Goal: Check status: Check status

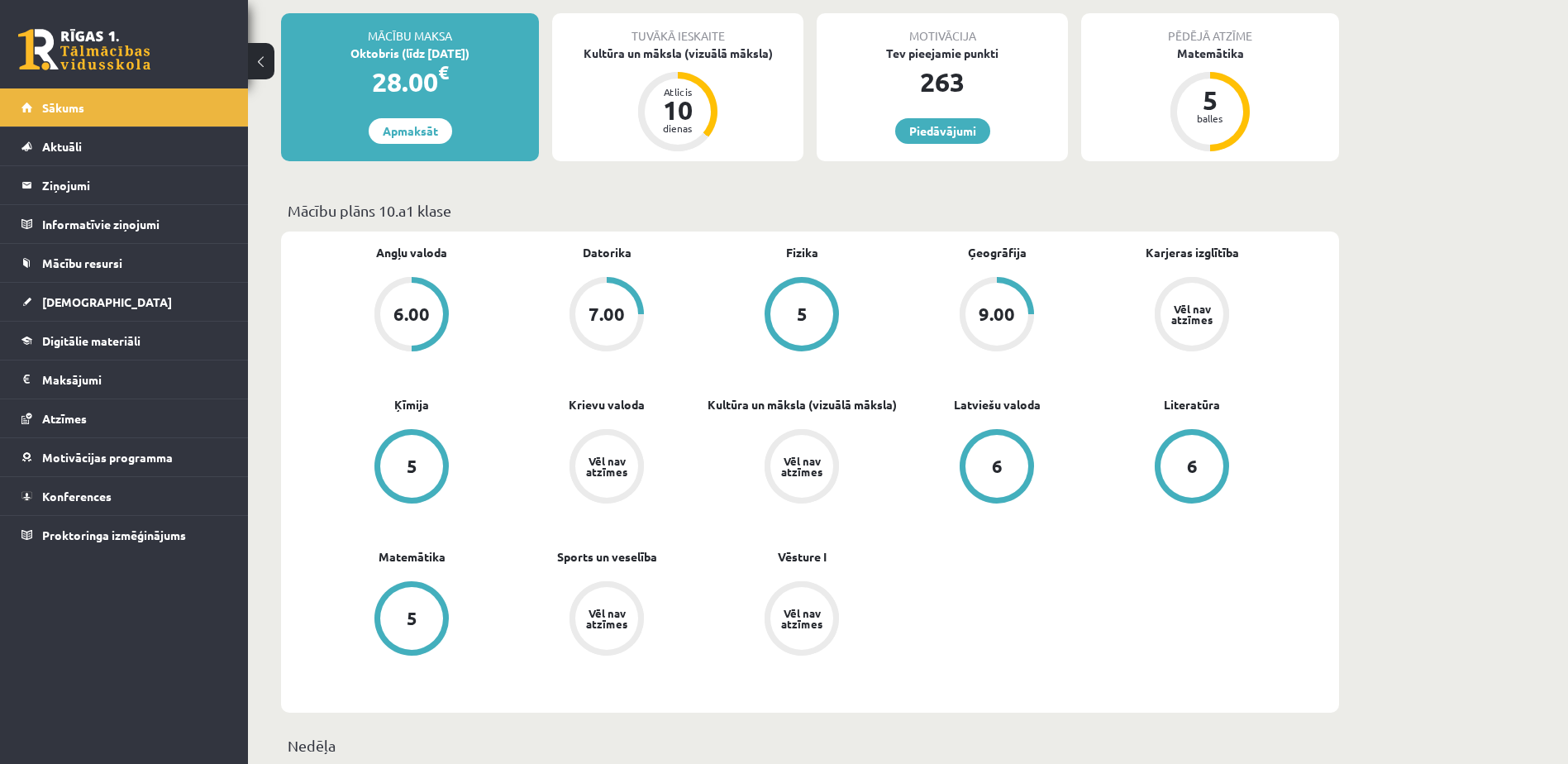
scroll to position [331, 0]
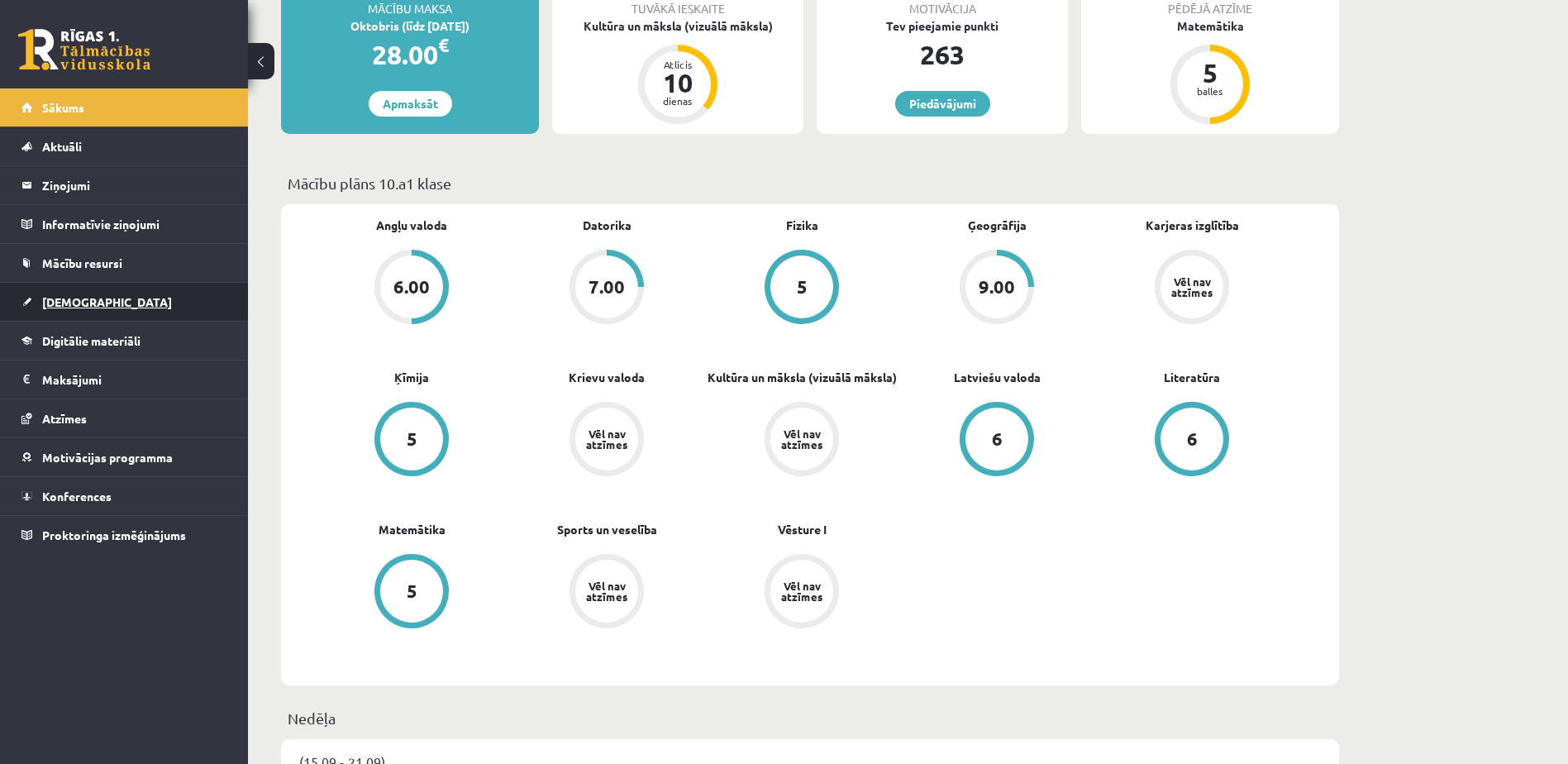
click at [76, 308] on span "[DEMOGRAPHIC_DATA]" at bounding box center [108, 301] width 130 height 15
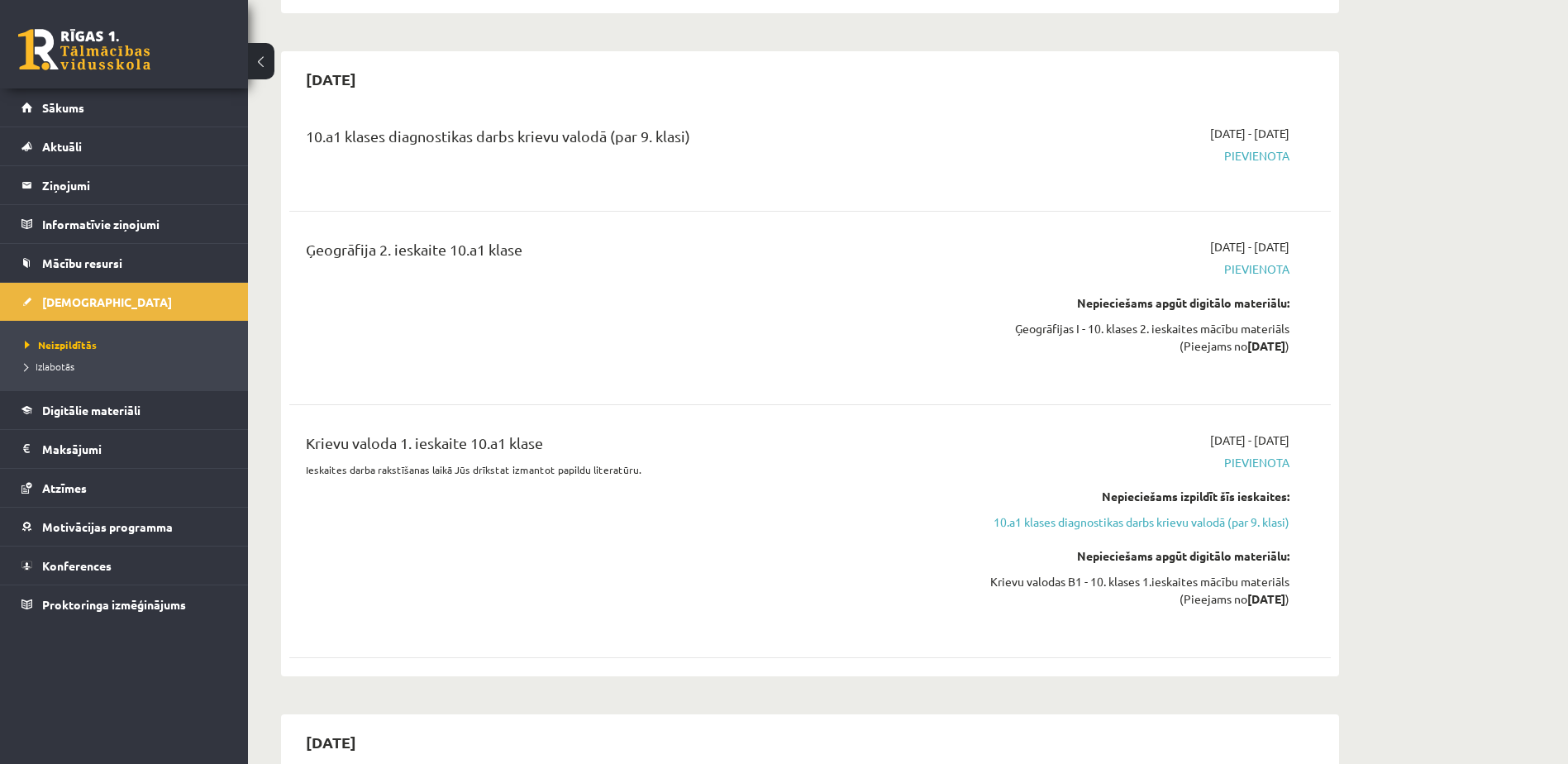
click at [74, 344] on span "Neizpildītās" at bounding box center [60, 344] width 72 height 13
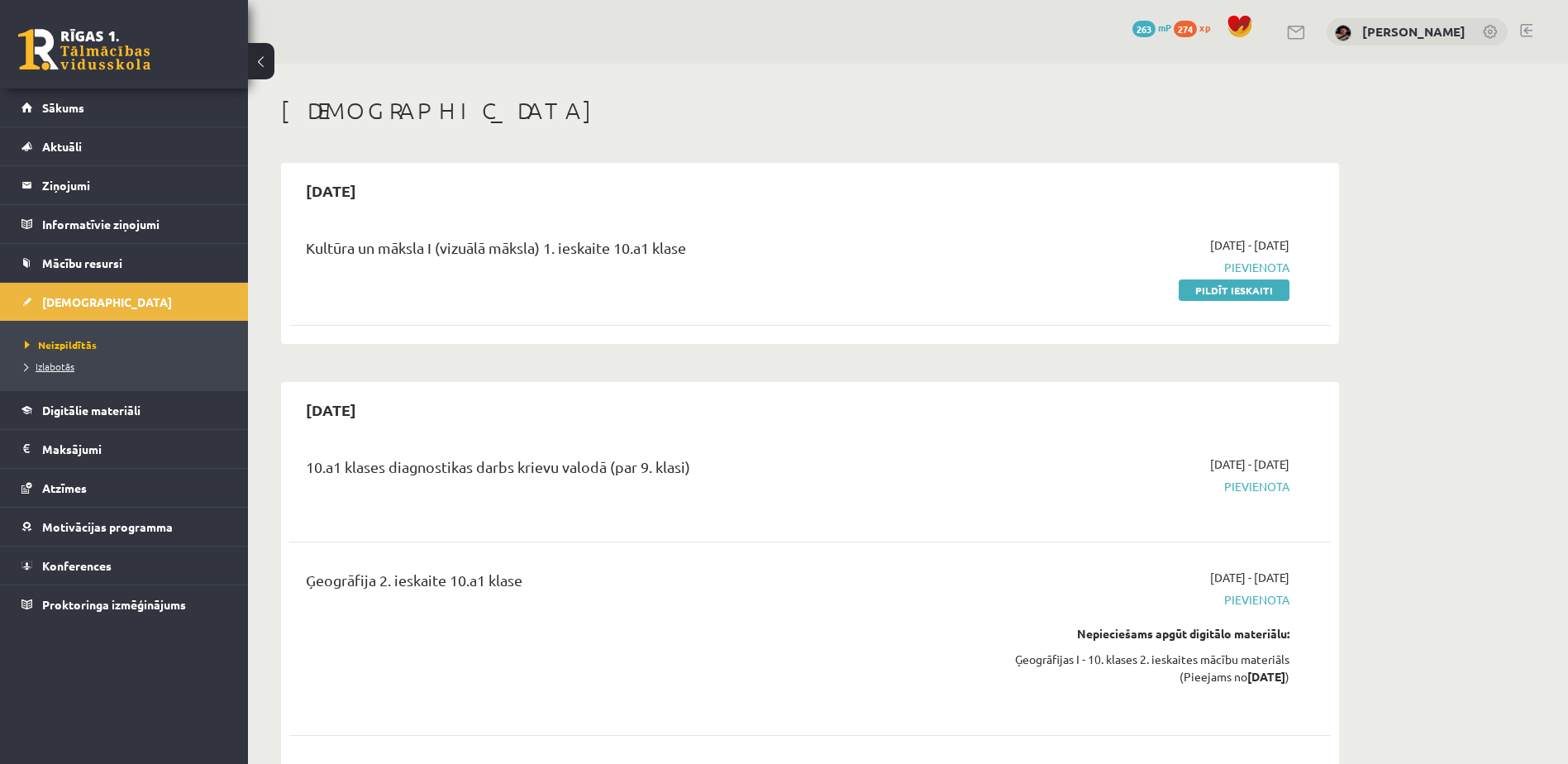
click at [55, 368] on span "Izlabotās" at bounding box center [49, 365] width 49 height 13
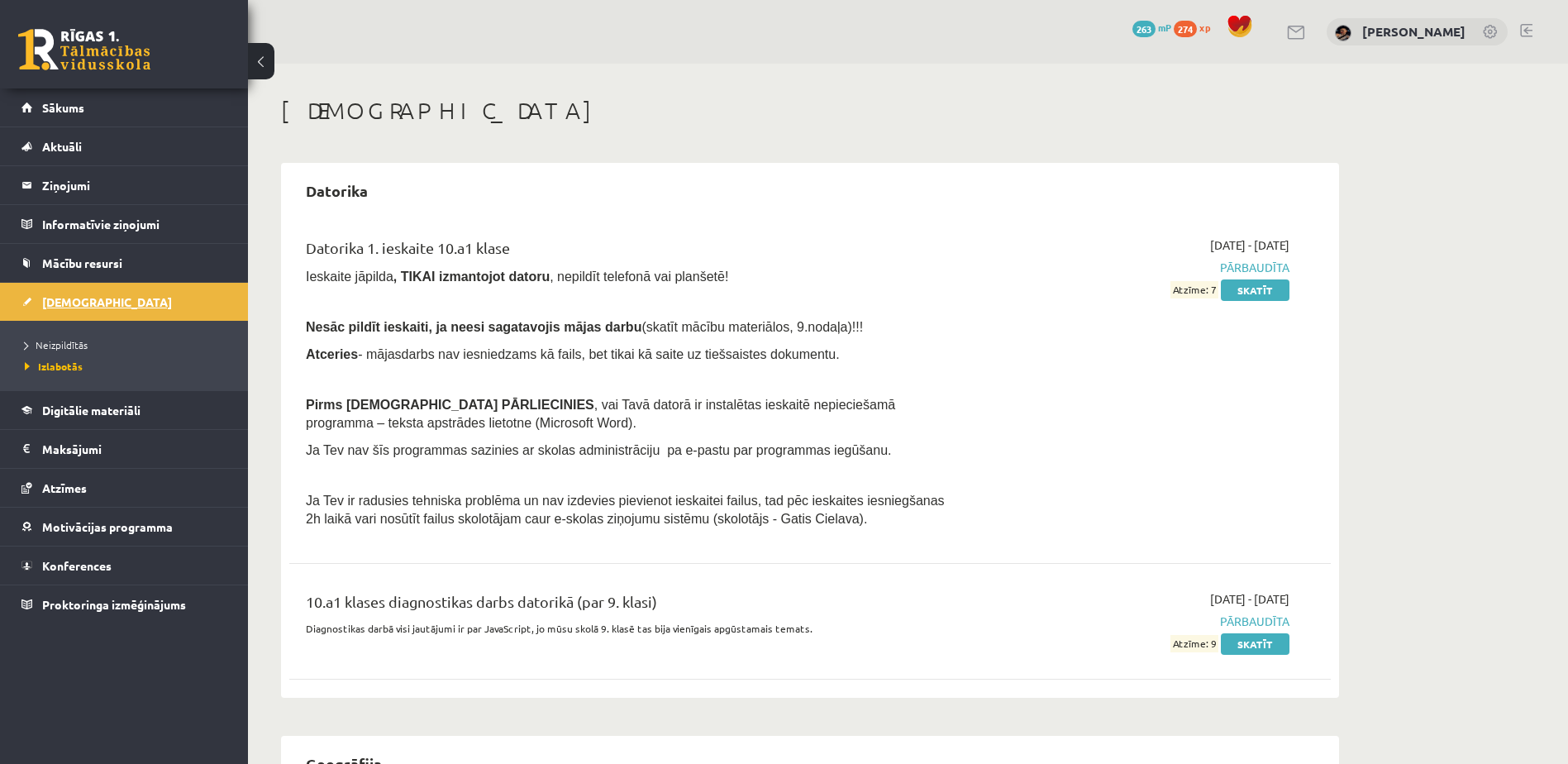
click at [53, 298] on span "[DEMOGRAPHIC_DATA]" at bounding box center [108, 301] width 130 height 15
